Goal: Navigation & Orientation: Find specific page/section

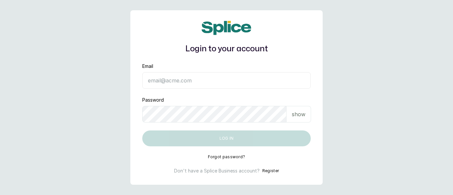
type input "[EMAIL_ADDRESS][DOMAIN_NAME]"
click at [218, 139] on button "Log in" at bounding box center [226, 139] width 169 height 16
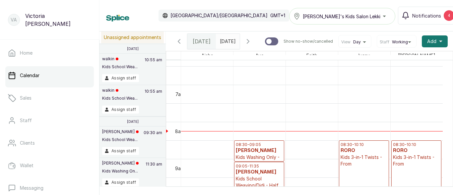
scroll to position [227, 0]
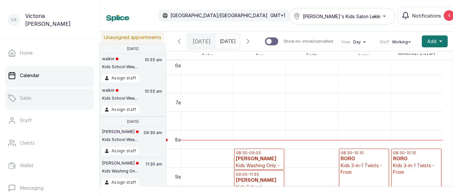
click at [28, 99] on p "Sales" at bounding box center [26, 98] width 12 height 7
